Goal: Task Accomplishment & Management: Complete application form

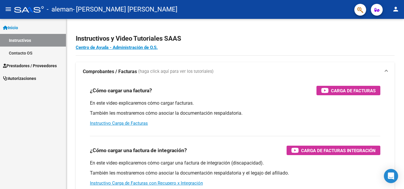
click at [57, 67] on span "Prestadores / Proveedores" at bounding box center [30, 66] width 54 height 7
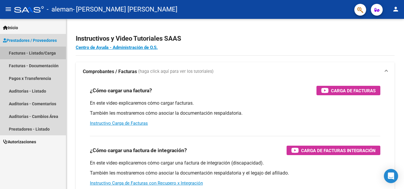
click at [42, 54] on link "Facturas - Listado/Carga" at bounding box center [33, 53] width 66 height 13
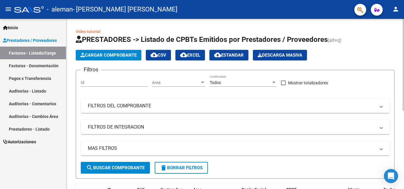
click at [102, 54] on span "Cargar Comprobante" at bounding box center [108, 55] width 56 height 5
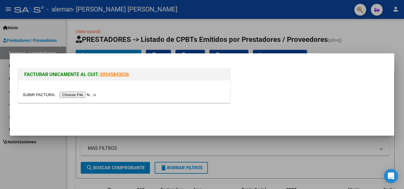
click at [82, 95] on input "file" at bounding box center [60, 95] width 75 height 6
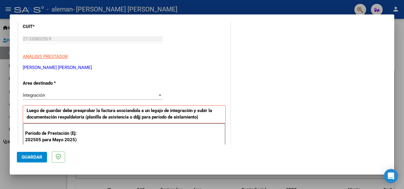
scroll to position [89, 0]
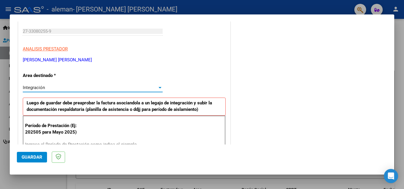
click at [157, 88] on div at bounding box center [159, 87] width 5 height 5
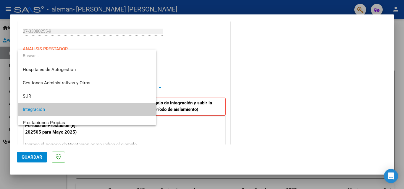
scroll to position [22, 0]
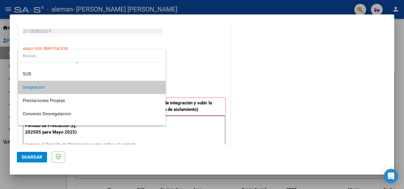
click at [155, 88] on span "Integración" at bounding box center [92, 87] width 138 height 13
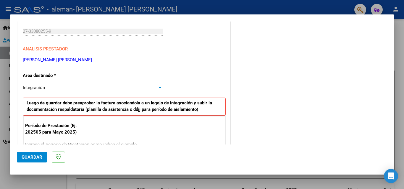
scroll to position [118, 0]
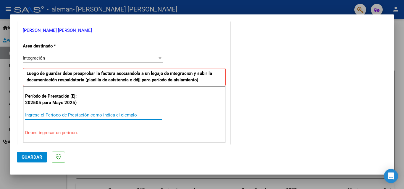
click at [55, 116] on input "Ingrese el Período de Prestación como indica el ejemplo" at bounding box center [93, 115] width 137 height 5
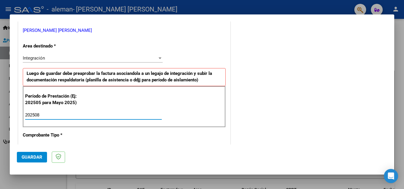
type input "202508"
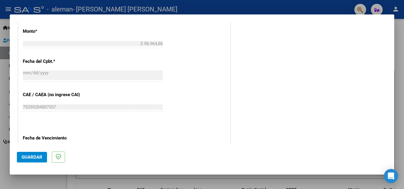
scroll to position [325, 0]
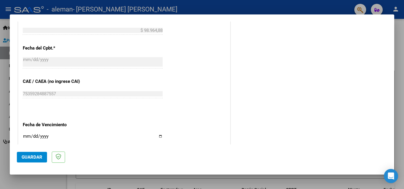
drag, startPoint x: 31, startPoint y: 160, endPoint x: 125, endPoint y: 171, distance: 94.9
click at [125, 164] on mat-dialog-actions "Guardar" at bounding box center [202, 156] width 370 height 23
click at [30, 155] on span "Guardar" at bounding box center [32, 157] width 21 height 5
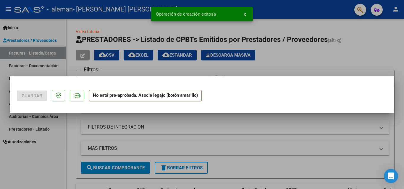
scroll to position [0, 0]
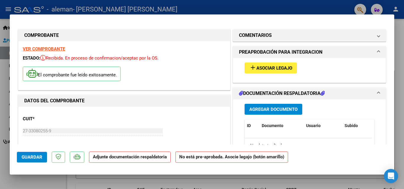
click at [252, 68] on mat-icon "add" at bounding box center [252, 67] width 7 height 7
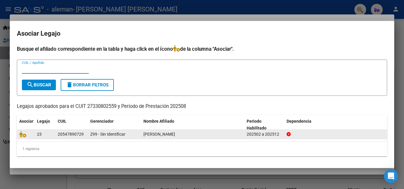
click at [45, 135] on div "23" at bounding box center [45, 134] width 16 height 7
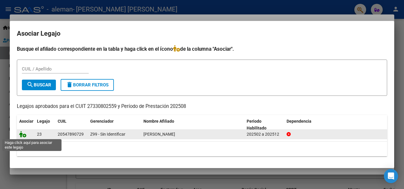
click at [24, 136] on icon at bounding box center [22, 134] width 7 height 7
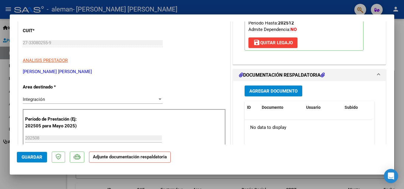
scroll to position [89, 0]
click at [258, 90] on span "Agregar Documento" at bounding box center [273, 90] width 48 height 5
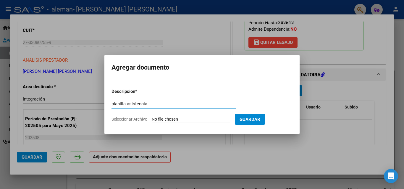
type input "planilla asistencia"
click at [166, 120] on input "Seleccionar Archivo" at bounding box center [191, 120] width 78 height 6
click at [194, 118] on input "Seleccionar Archivo" at bounding box center [191, 120] width 78 height 6
type input "C:\fakepath\CamScanner [DATE] 19.31.pdf"
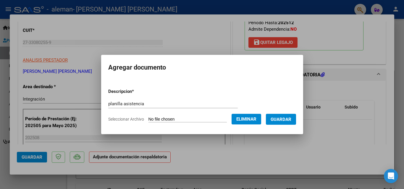
click at [291, 121] on span "Guardar" at bounding box center [280, 119] width 21 height 5
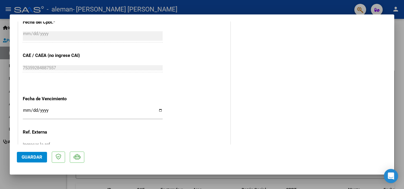
scroll to position [406, 0]
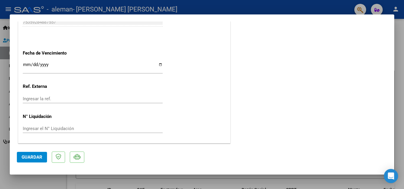
click at [28, 158] on span "Guardar" at bounding box center [32, 157] width 21 height 5
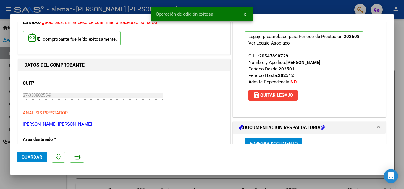
scroll to position [0, 0]
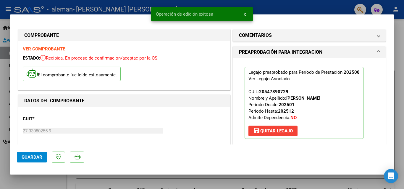
click at [347, 182] on div at bounding box center [202, 94] width 404 height 189
type input "$ 0,00"
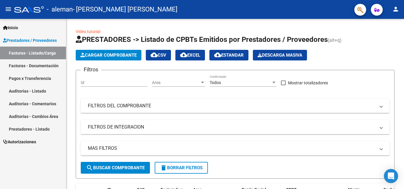
click at [26, 78] on link "Pagos x Transferencia" at bounding box center [33, 78] width 66 height 13
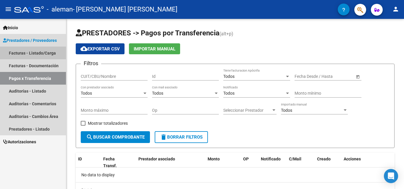
click at [39, 54] on link "Facturas - Listado/Carga" at bounding box center [33, 53] width 66 height 13
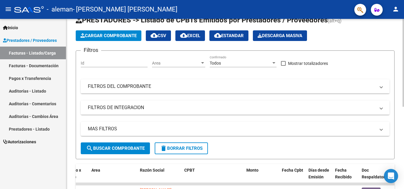
scroll to position [12, 0]
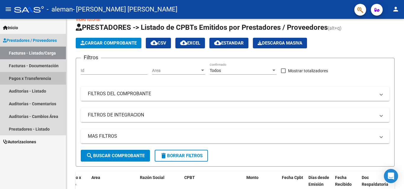
click at [38, 76] on link "Pagos x Transferencia" at bounding box center [33, 78] width 66 height 13
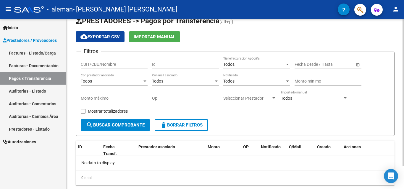
scroll to position [27, 0]
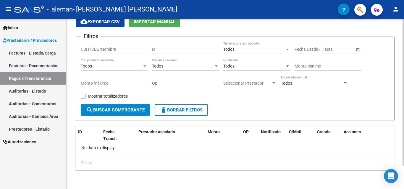
click at [129, 111] on span "search Buscar Comprobante" at bounding box center [115, 110] width 59 height 5
click at [179, 111] on span "delete Borrar Filtros" at bounding box center [181, 110] width 43 height 5
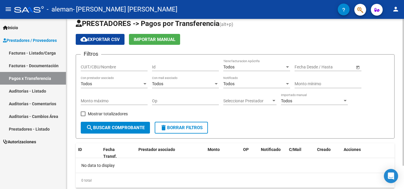
scroll to position [0, 0]
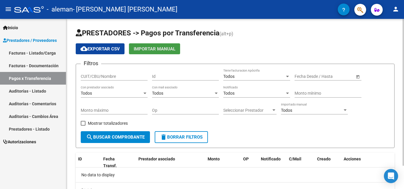
click at [168, 53] on button "Importar Manual" at bounding box center [154, 48] width 51 height 11
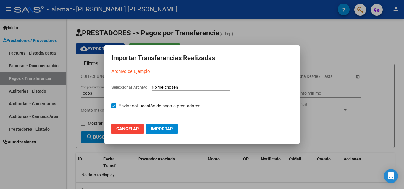
click at [232, 35] on div at bounding box center [202, 94] width 404 height 189
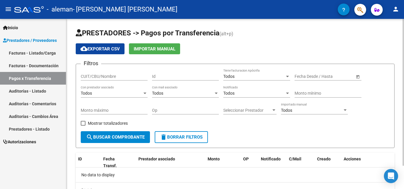
click at [92, 51] on span "cloud_download Exportar CSV" at bounding box center [99, 48] width 39 height 5
